Goal: Task Accomplishment & Management: Manage account settings

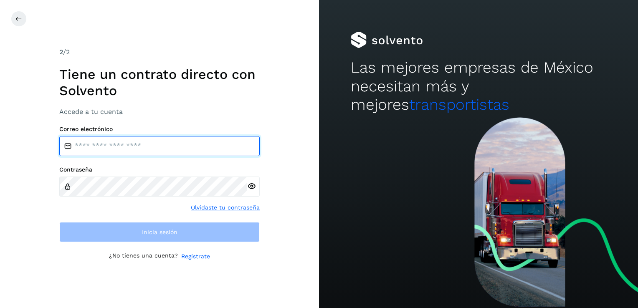
click at [138, 150] on input "email" at bounding box center [159, 146] width 201 height 20
type input "**********"
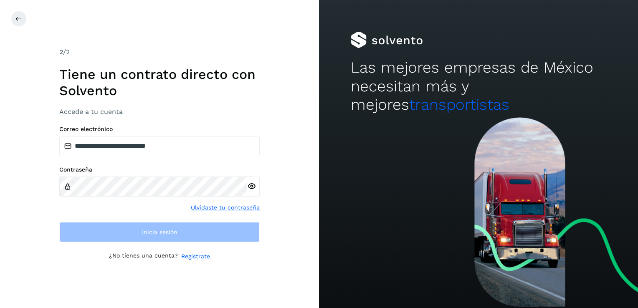
click at [205, 155] on link "Olvidaste tu contraseña" at bounding box center [225, 207] width 69 height 9
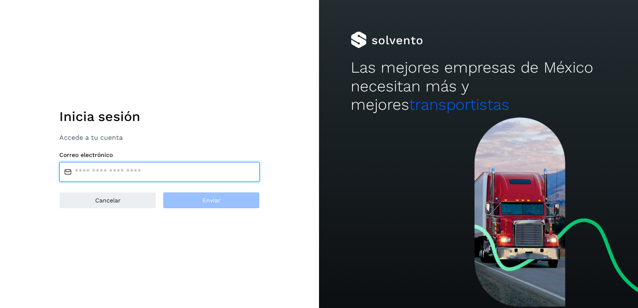
click at [100, 155] on input "email" at bounding box center [159, 172] width 201 height 20
type input "**********"
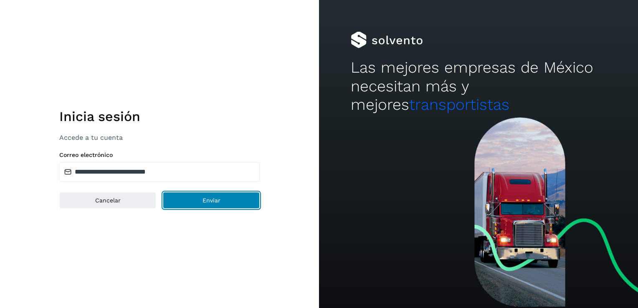
click at [191, 155] on button "Enviar" at bounding box center [211, 200] width 97 height 17
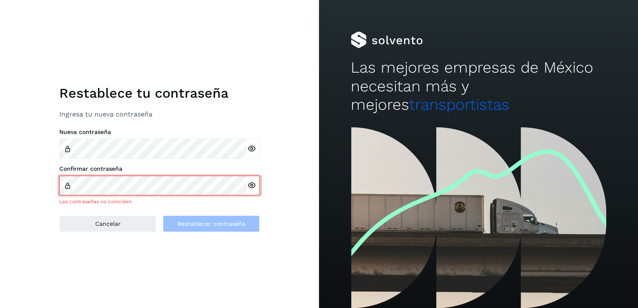
click at [253, 149] on div at bounding box center [253, 149] width 13 height 20
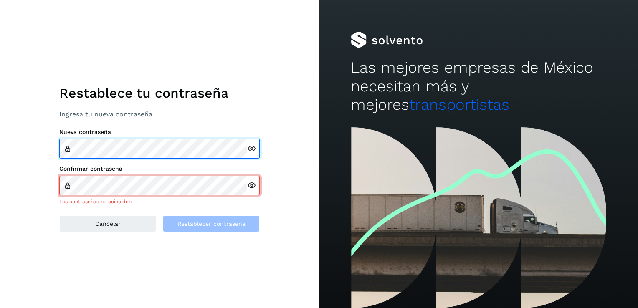
click at [60, 133] on div "Nueva contraseña" at bounding box center [159, 144] width 201 height 30
click at [55, 147] on div "Restablece tu contraseña Ingresa tu nueva contraseña Nueva contraseña Confirmar…" at bounding box center [159, 154] width 319 height 308
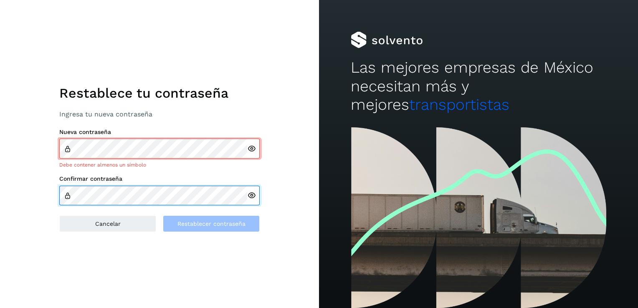
scroll to position [0, 1090]
click at [15, 183] on div "Restablece tu contraseña Ingresa tu nueva contraseña Nueva contraseña Debe cont…" at bounding box center [159, 154] width 319 height 308
click at [286, 206] on div "Restablece tu contraseña Ingresa tu nueva contraseña Nueva contraseña Debe cont…" at bounding box center [159, 154] width 319 height 308
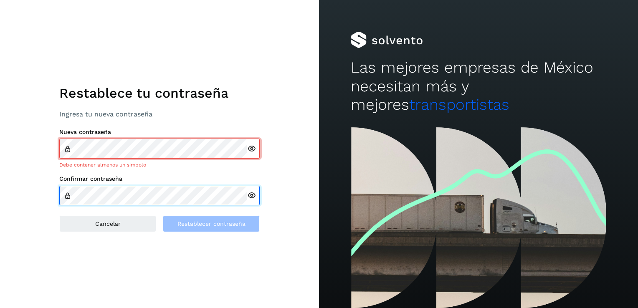
click at [11, 205] on div "Restablece tu contraseña Ingresa tu nueva contraseña Nueva contraseña Debe cont…" at bounding box center [159, 154] width 319 height 308
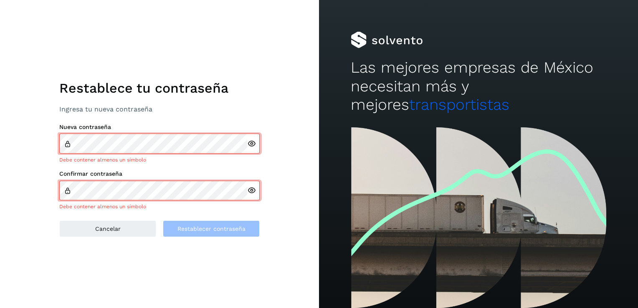
click at [252, 150] on div at bounding box center [253, 144] width 13 height 20
click at [252, 146] on icon at bounding box center [251, 144] width 9 height 9
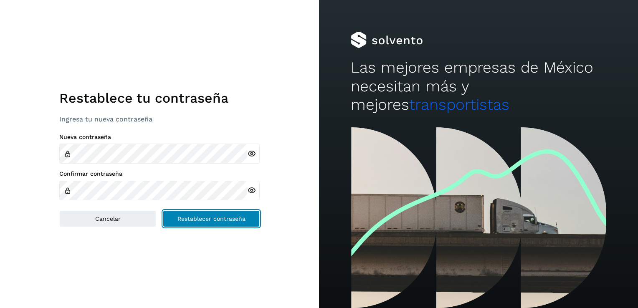
click at [204, 217] on span "Restablecer contraseña" at bounding box center [212, 219] width 68 height 6
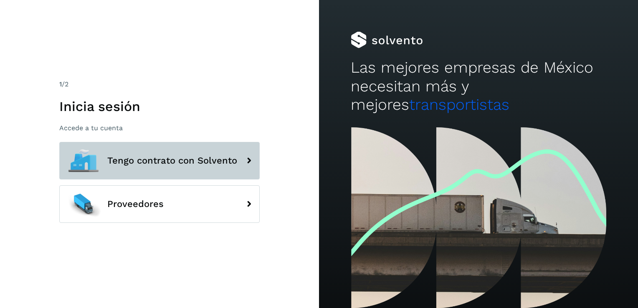
click at [178, 157] on span "Tengo contrato con Solvento" at bounding box center [172, 161] width 130 height 10
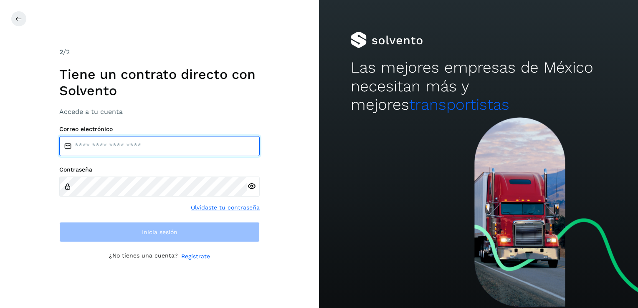
click at [118, 146] on input "email" at bounding box center [159, 146] width 201 height 20
click at [127, 149] on input "email" at bounding box center [159, 146] width 201 height 20
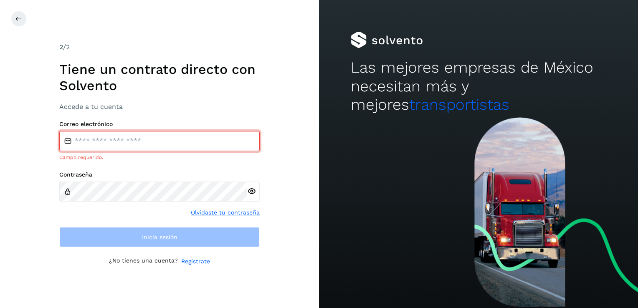
click at [252, 189] on icon at bounding box center [251, 191] width 9 height 9
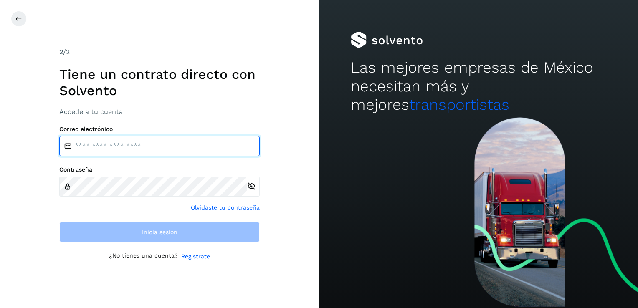
click at [146, 149] on input "email" at bounding box center [159, 146] width 201 height 20
type input "**********"
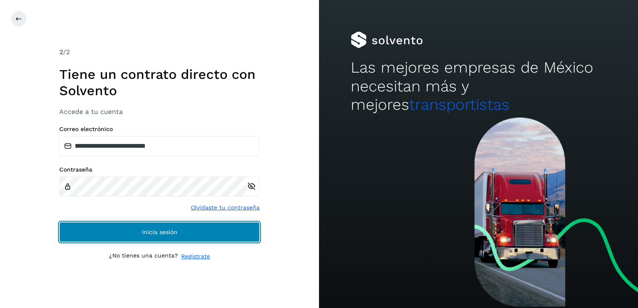
click at [162, 231] on span "Inicia sesión" at bounding box center [160, 232] width 36 height 6
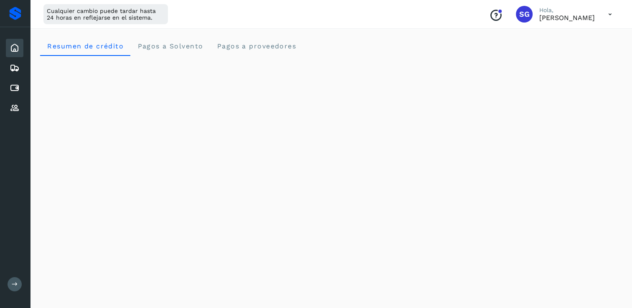
click at [489, 20] on icon "Conoce nuestros beneficios" at bounding box center [495, 15] width 13 height 13
click at [15, 104] on icon at bounding box center [15, 108] width 10 height 10
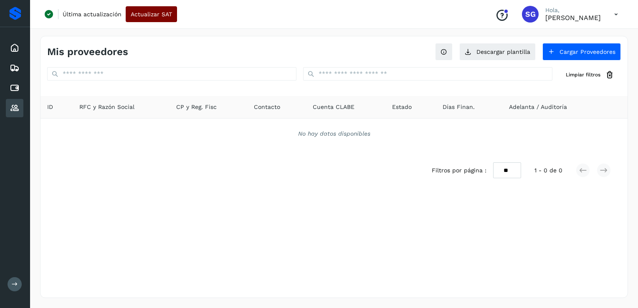
click at [138, 19] on button "Actualizar SAT" at bounding box center [151, 14] width 51 height 16
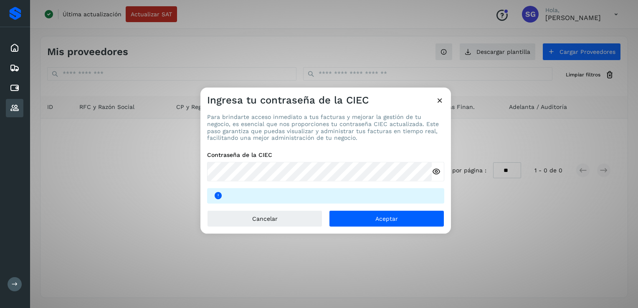
click at [383, 142] on div "Para brindarte acceso inmediato a tus facturas y mejorar la gestión de tu negoc…" at bounding box center [325, 159] width 237 height 90
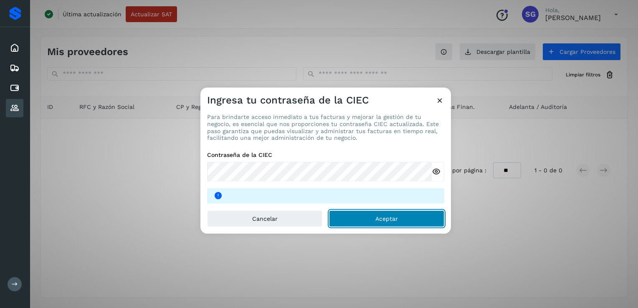
click at [394, 217] on span "Aceptar" at bounding box center [387, 219] width 23 height 6
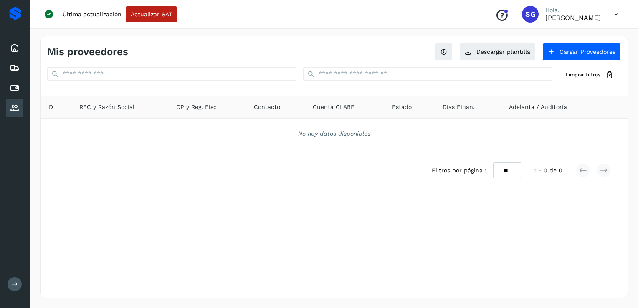
click at [10, 279] on button at bounding box center [15, 284] width 14 height 14
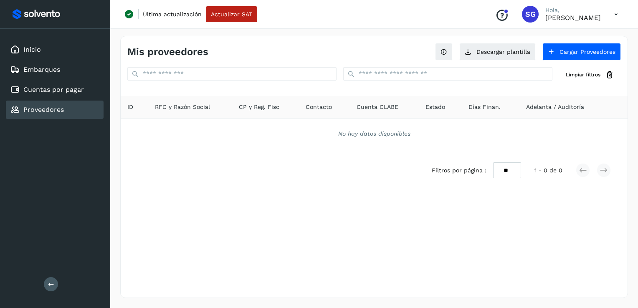
click at [613, 15] on icon at bounding box center [616, 14] width 17 height 17
click at [551, 55] on div "Cerrar sesión" at bounding box center [574, 54] width 99 height 16
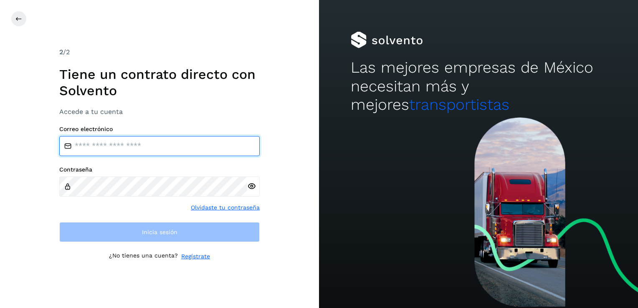
type input "**********"
